Goal: Task Accomplishment & Management: Manage account settings

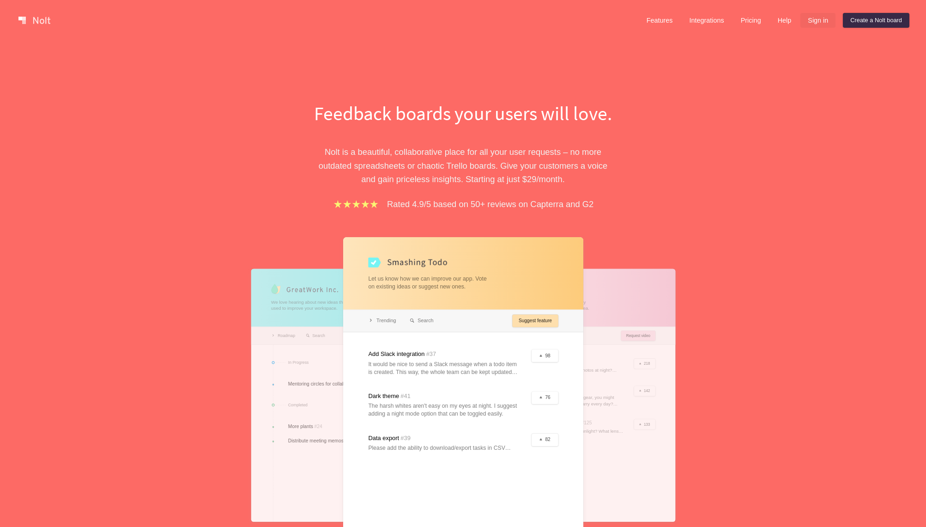
click at [813, 19] on link "Sign in" at bounding box center [818, 20] width 35 height 15
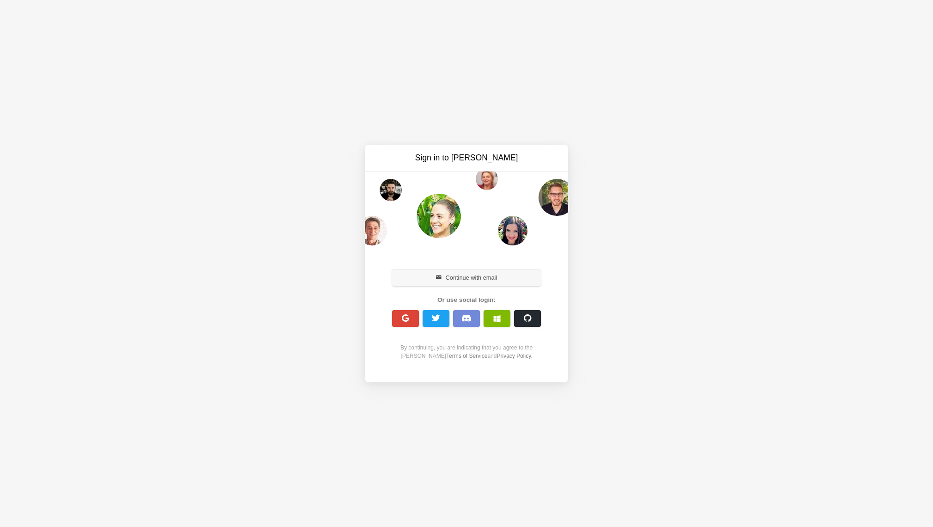
click at [479, 279] on button "Continue with email" at bounding box center [466, 277] width 149 height 17
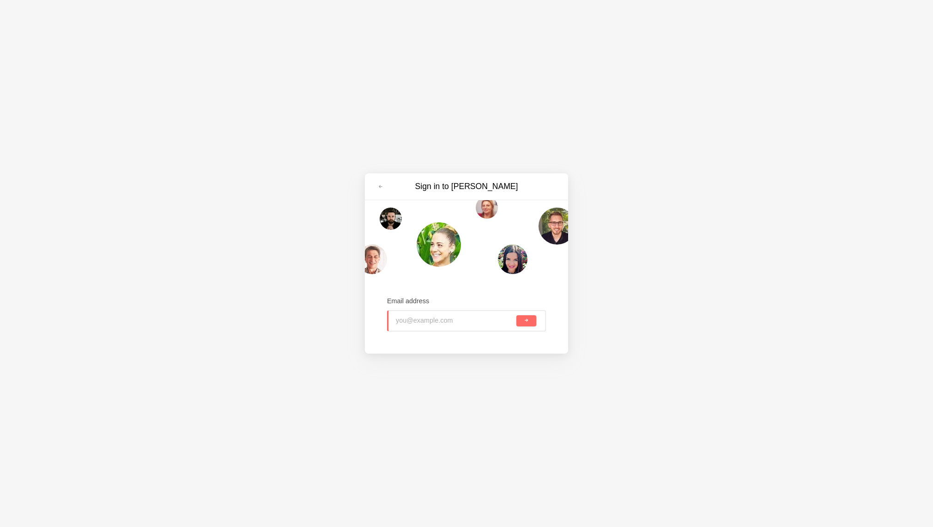
click at [437, 323] on input "email" at bounding box center [455, 320] width 119 height 20
type input "[PERSON_NAME][EMAIL_ADDRESS][DOMAIN_NAME]"
click at [516, 315] on button "submit" at bounding box center [526, 320] width 20 height 11
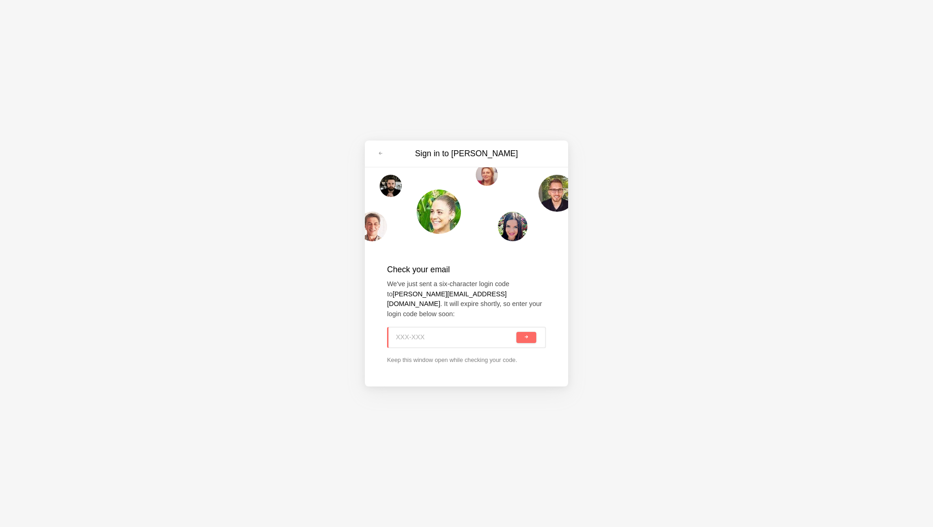
paste input "YS2-1TH"
type input "YS2-1TH"
click at [523, 332] on button "submit" at bounding box center [526, 337] width 20 height 11
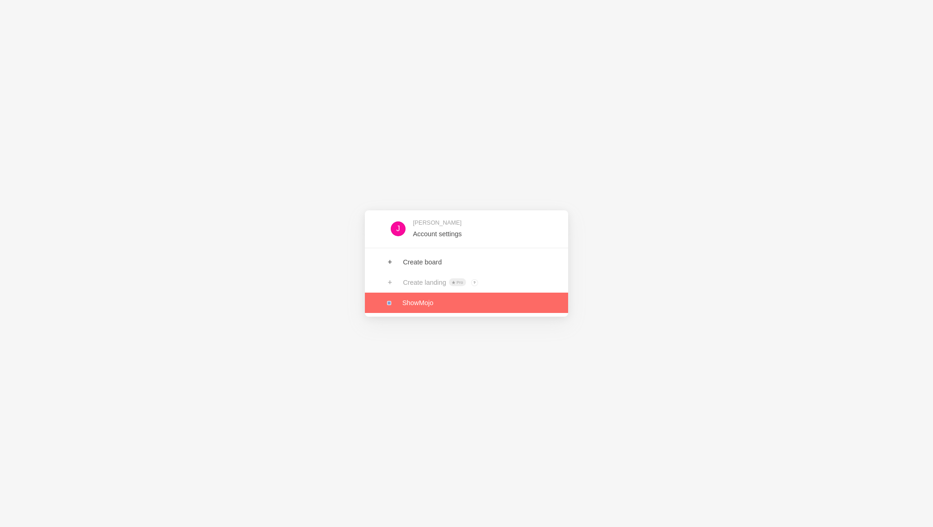
click at [406, 304] on link at bounding box center [466, 302] width 203 height 20
